Goal: Transaction & Acquisition: Purchase product/service

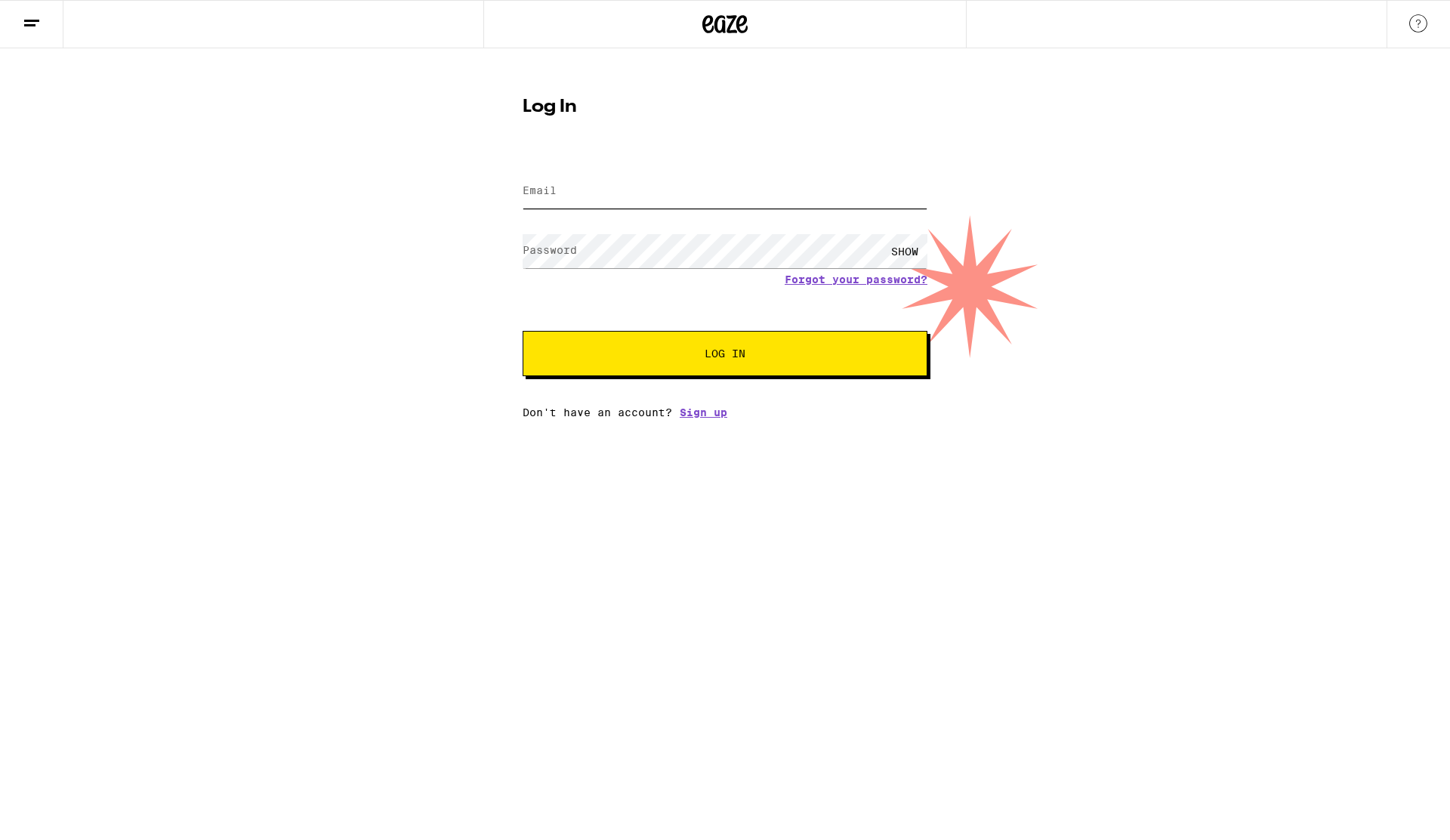
click at [609, 187] on input "Email" at bounding box center [725, 191] width 405 height 34
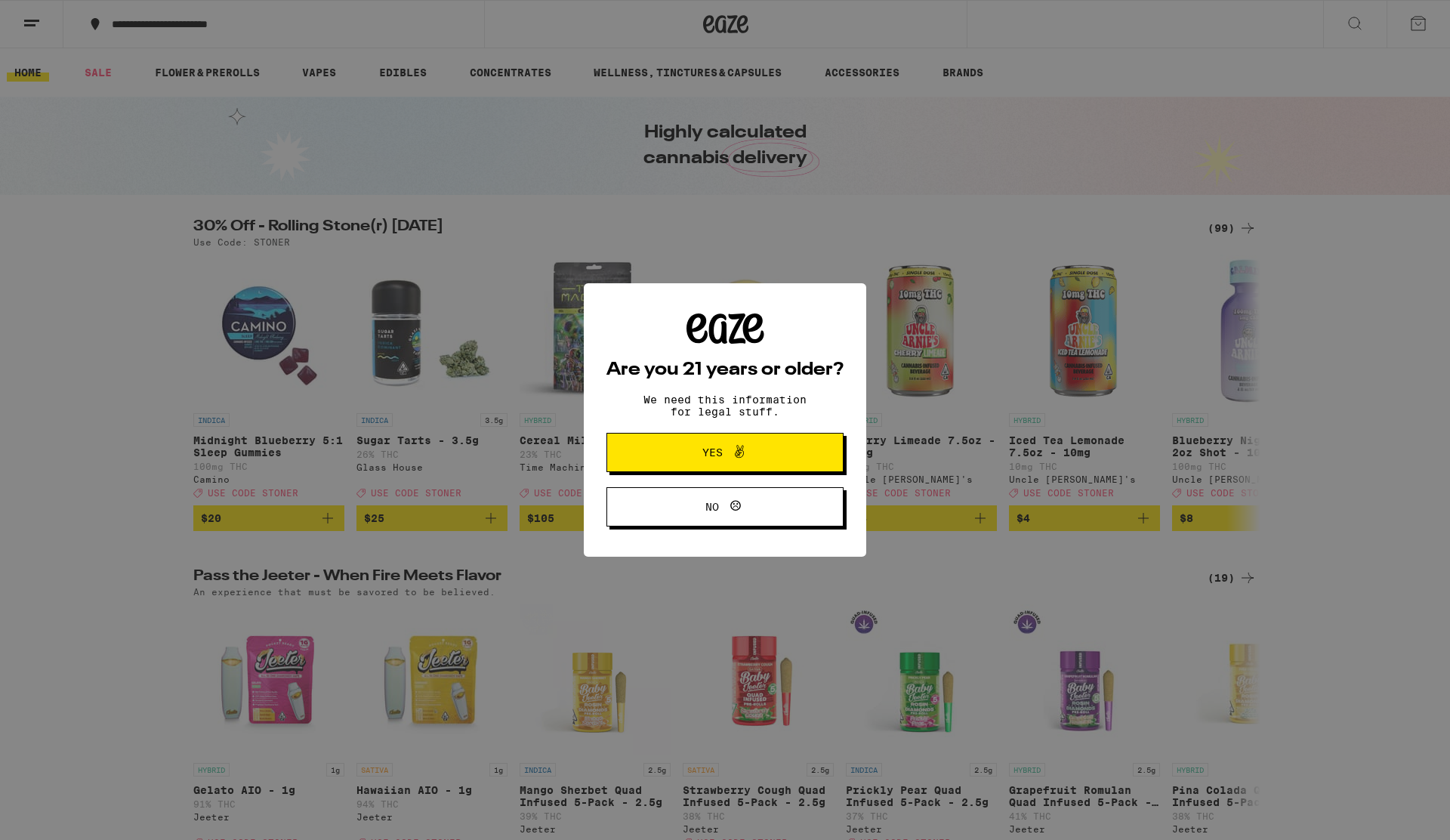
click at [1228, 233] on div "Are you 21 years or older? We need this information for legal stuff. Yes No" at bounding box center [725, 420] width 1450 height 840
click at [719, 531] on div "Are you 21 years or older? We need this information for legal stuff. Yes No" at bounding box center [724, 420] width 282 height 274
click at [739, 457] on icon at bounding box center [740, 452] width 9 height 13
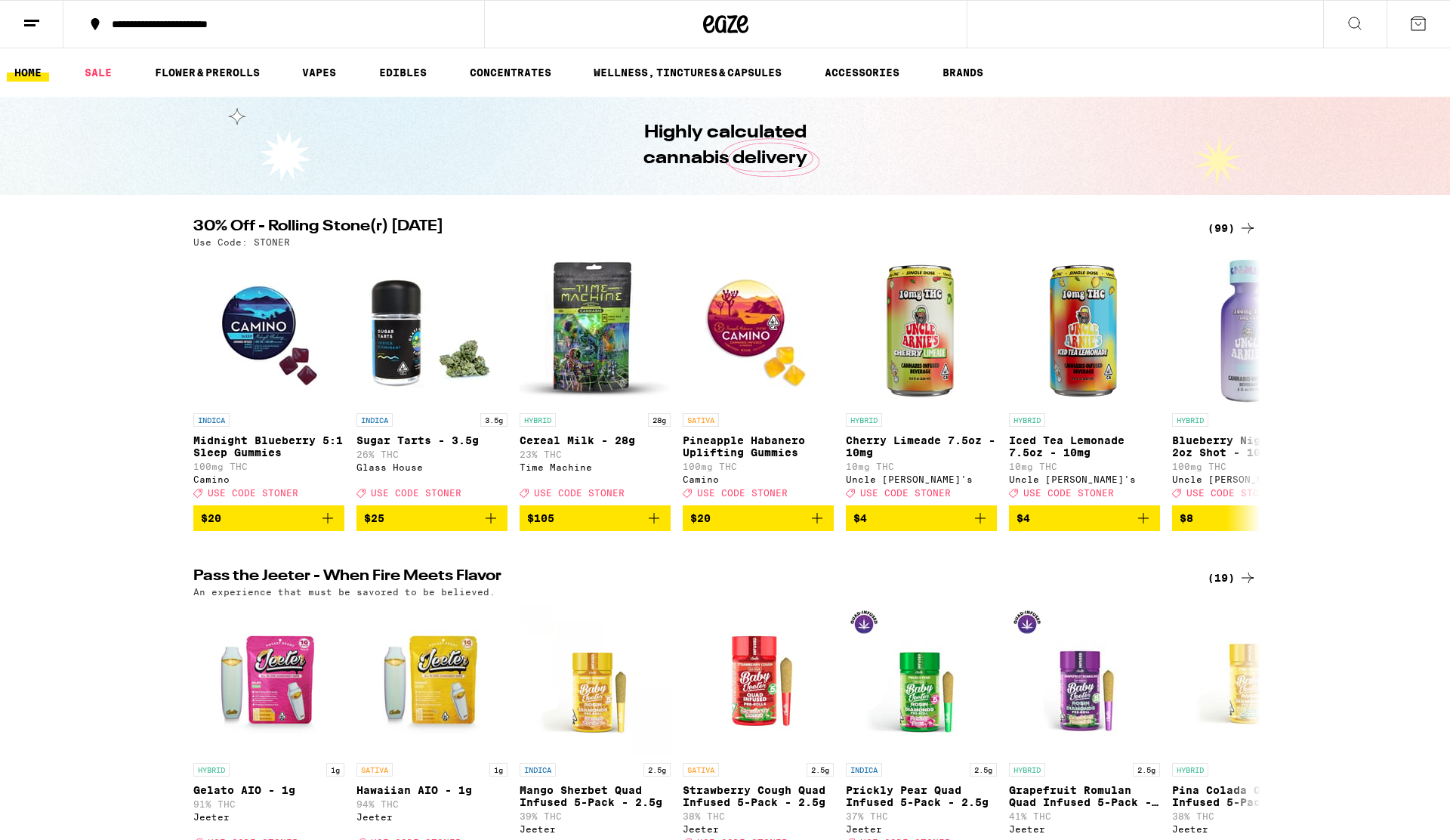
click at [1241, 226] on icon at bounding box center [1248, 228] width 18 height 18
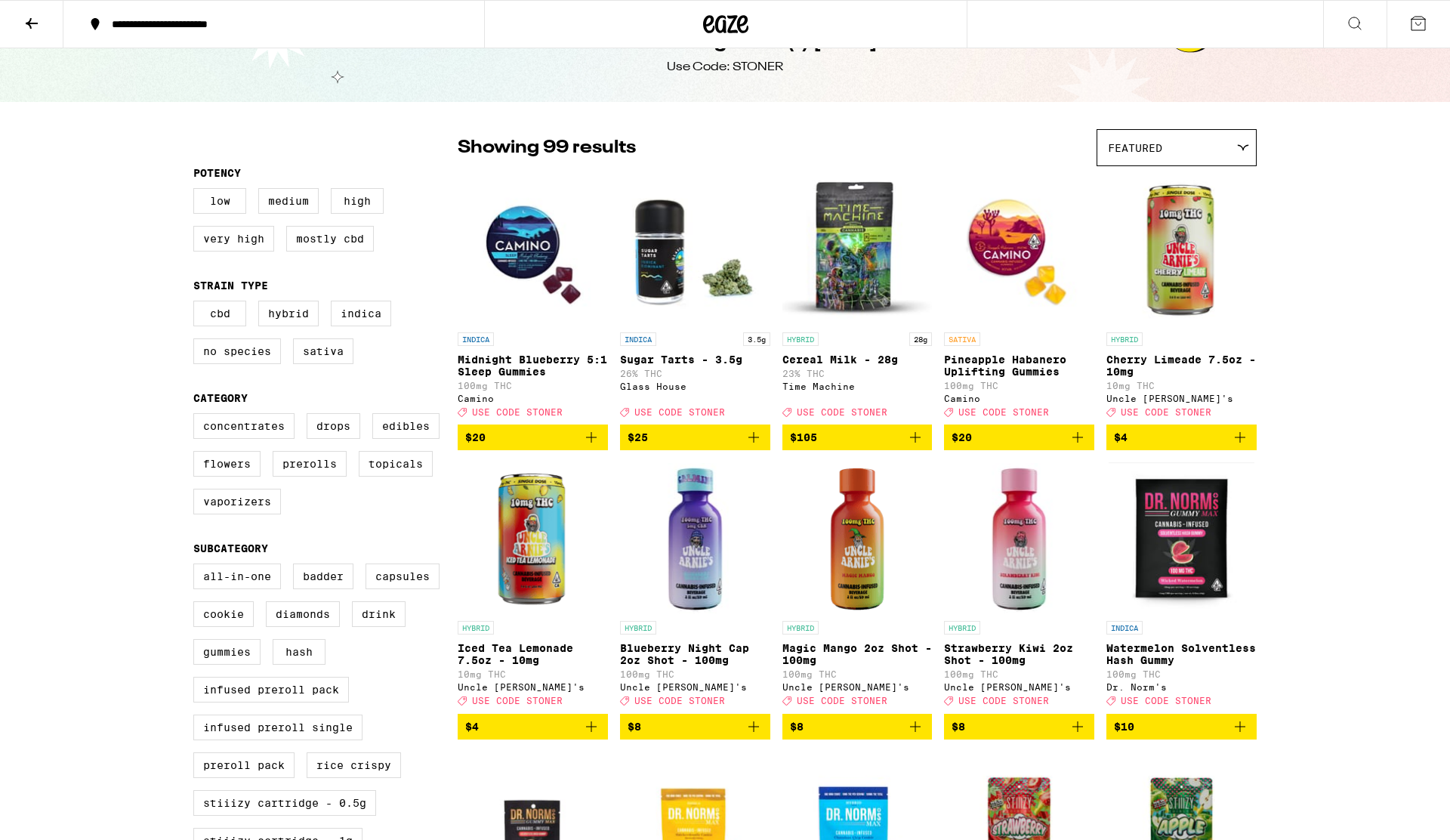
scroll to position [45, 0]
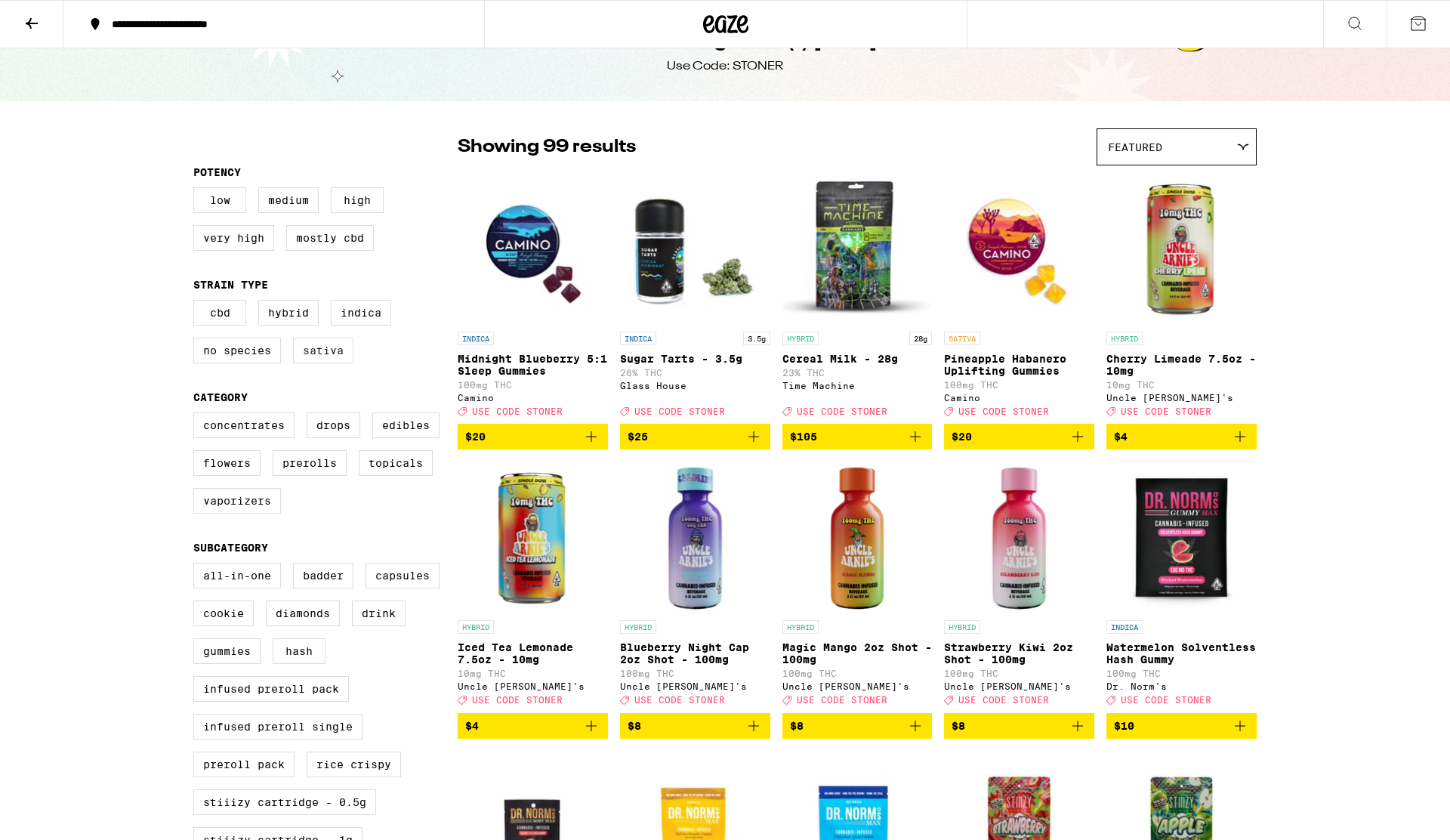
click at [305, 350] on label "Sativa" at bounding box center [323, 351] width 61 height 26
click at [197, 303] on input "Sativa" at bounding box center [196, 302] width 1 height 1
checkbox input "true"
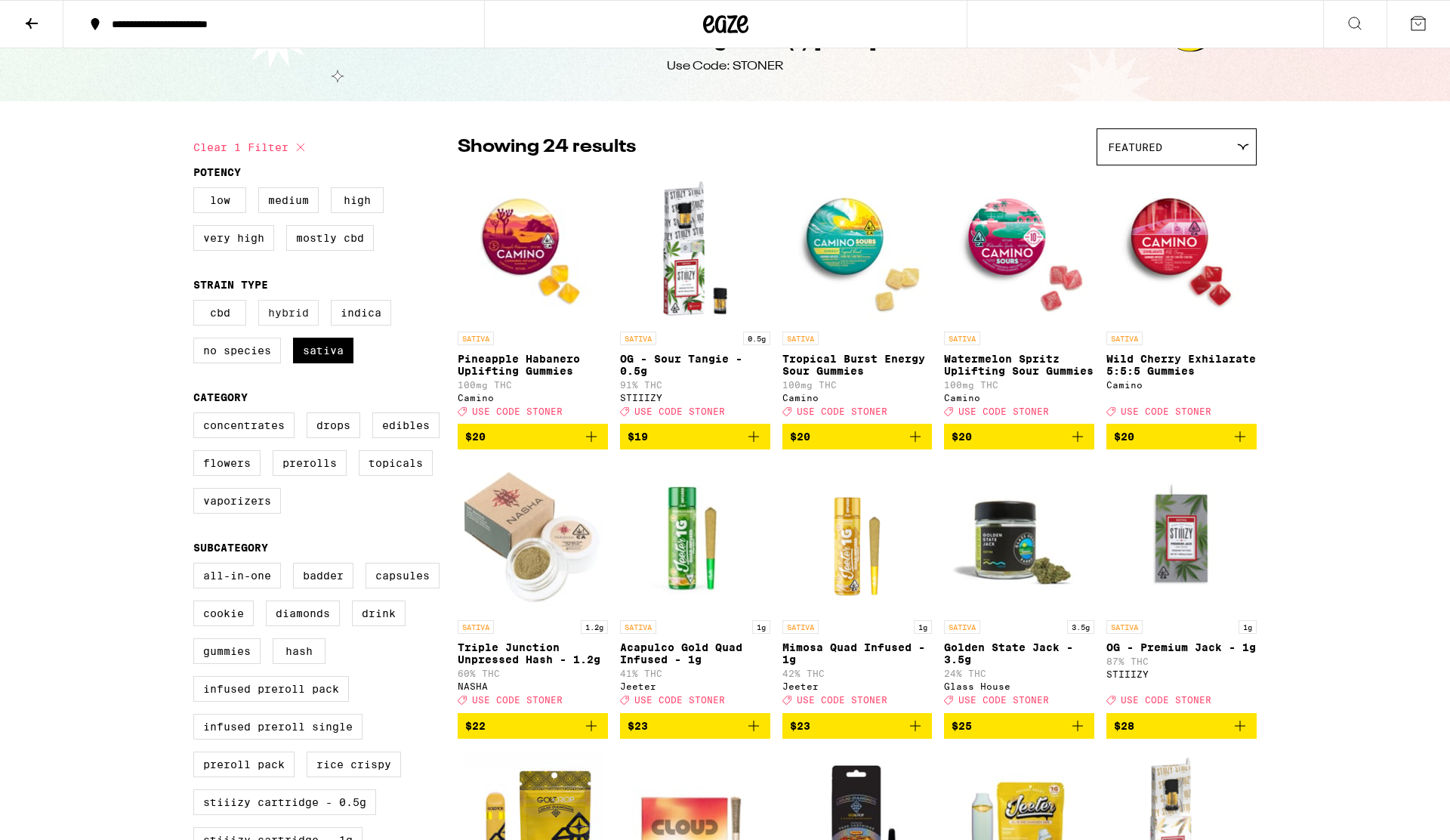
click at [292, 322] on label "Hybrid" at bounding box center [289, 313] width 61 height 26
click at [197, 303] on input "Hybrid" at bounding box center [196, 302] width 1 height 1
checkbox input "true"
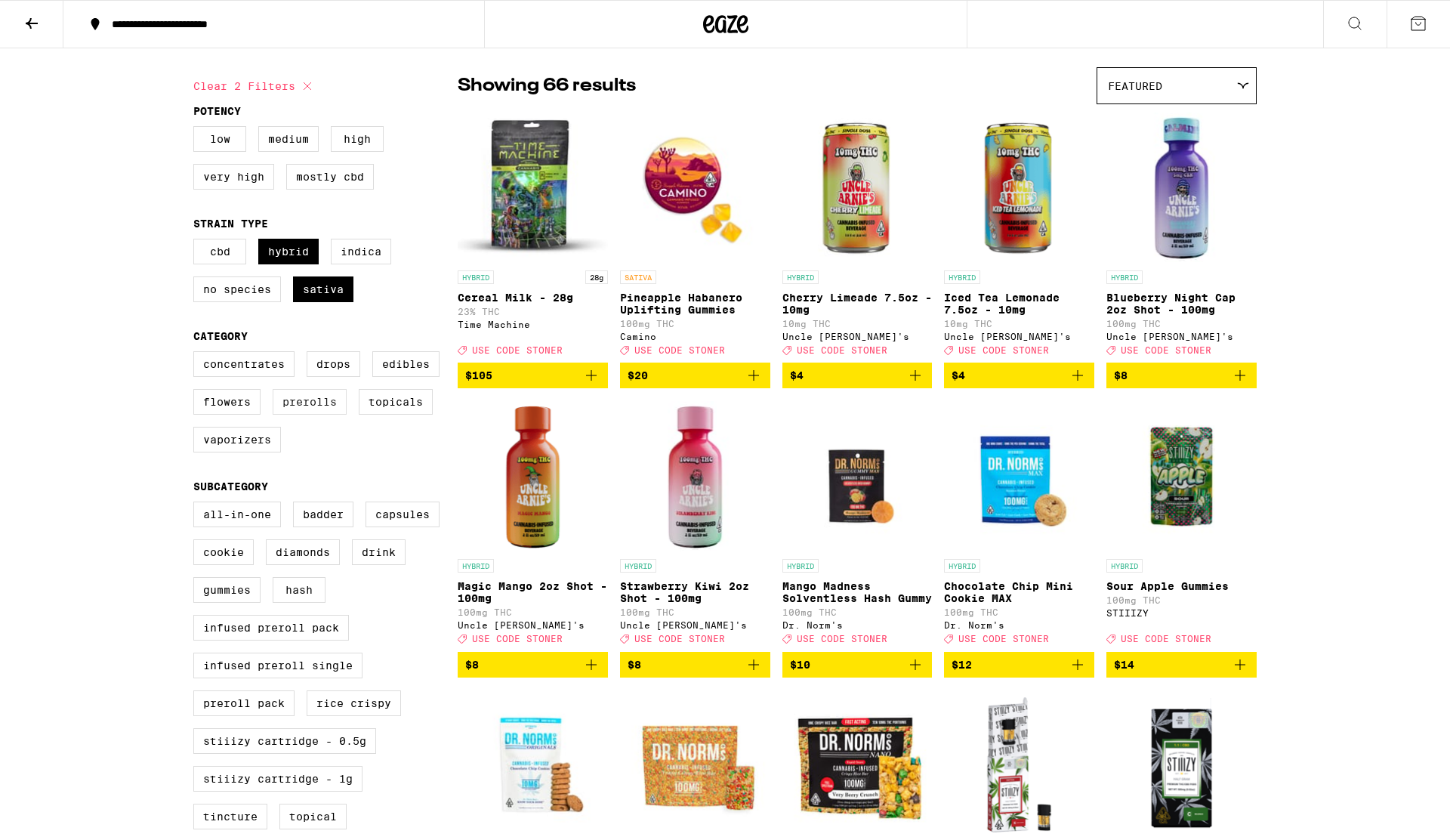
scroll to position [117, 0]
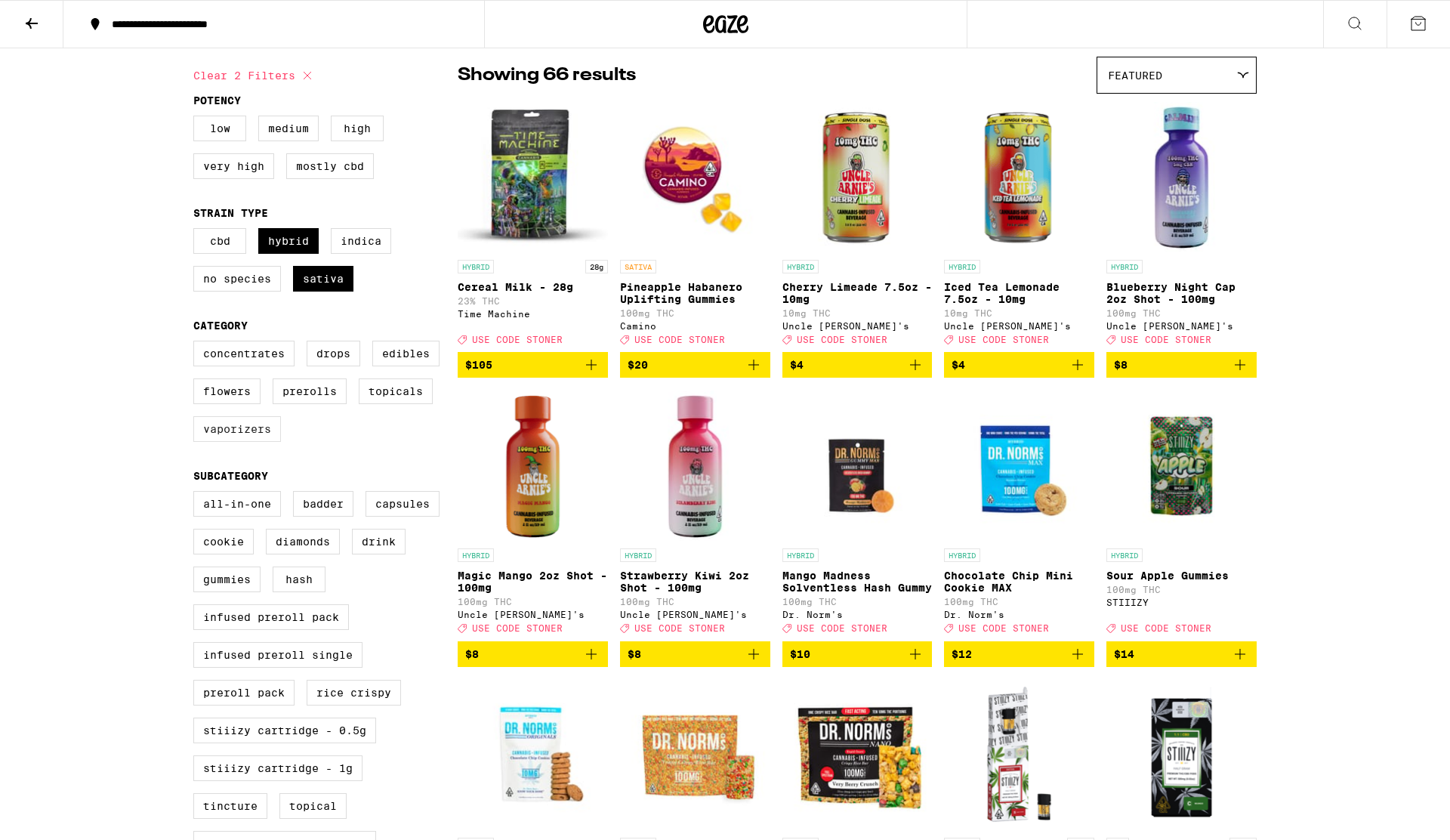
click at [254, 442] on label "Vaporizers" at bounding box center [236, 429] width 87 height 26
click at [197, 343] on input "Vaporizers" at bounding box center [196, 343] width 1 height 1
checkbox input "true"
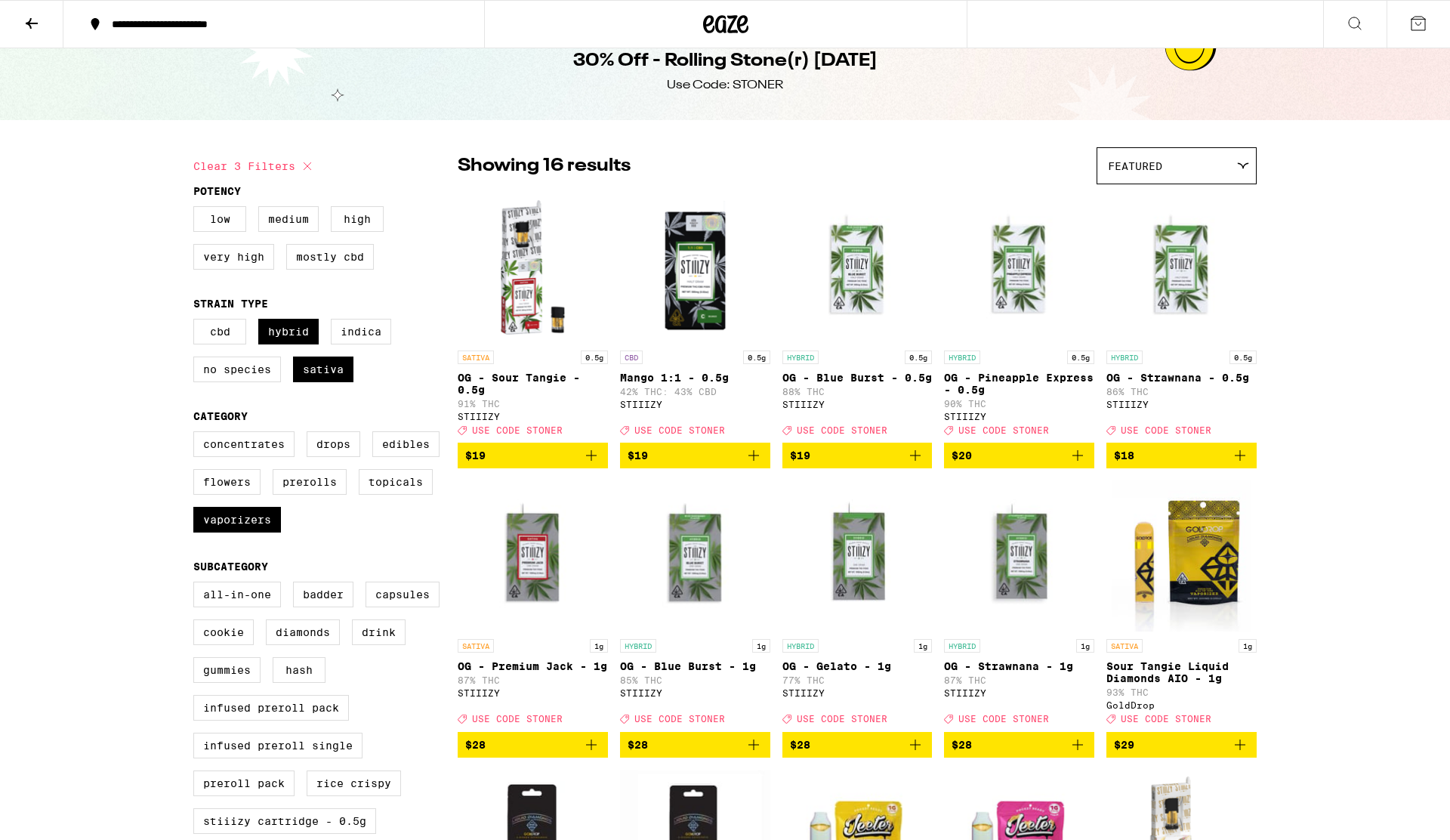
scroll to position [28, 0]
